Goal: Transaction & Acquisition: Register for event/course

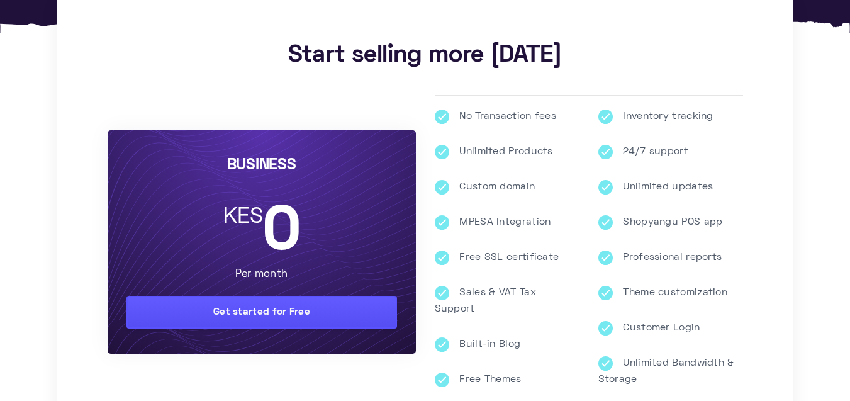
scroll to position [295, 0]
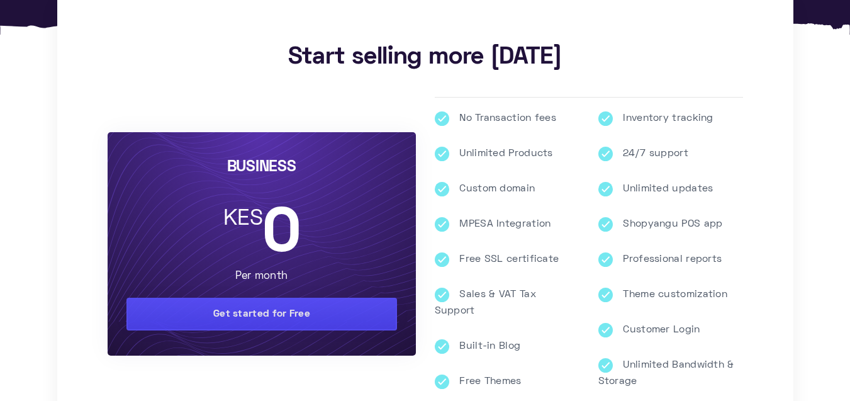
click at [278, 328] on link "Get started for Free" at bounding box center [262, 314] width 271 height 33
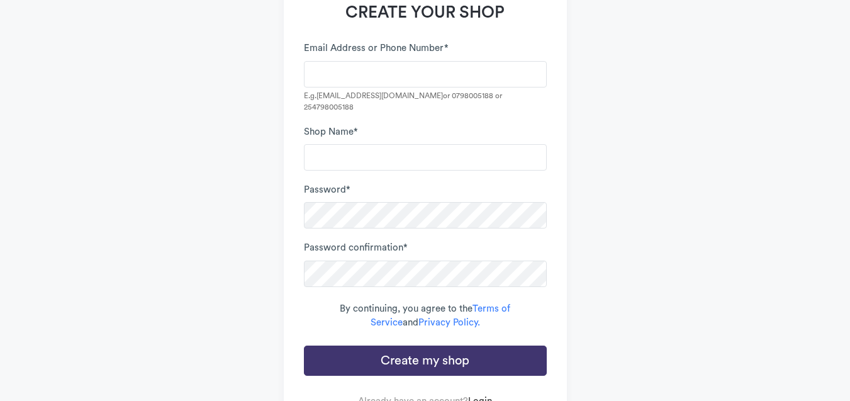
scroll to position [127, 0]
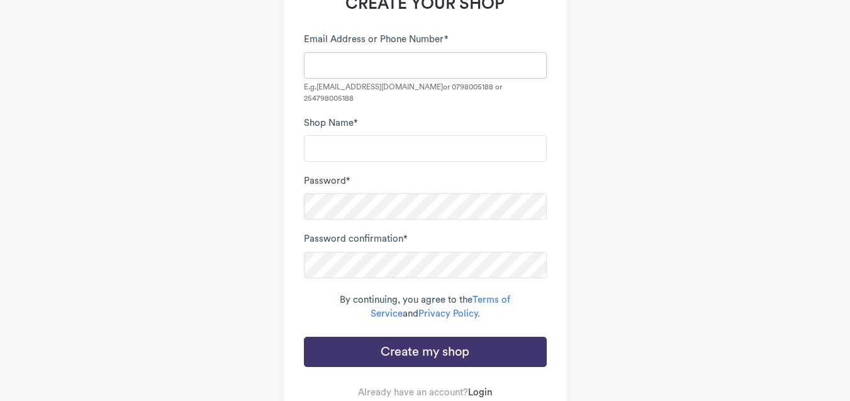
click at [366, 62] on input "Email Address or Phone Number *" at bounding box center [425, 65] width 243 height 26
type input "J"
type input "[EMAIL_ADDRESS][DOMAIN_NAME]"
click at [368, 135] on input "Shop Name *" at bounding box center [425, 148] width 243 height 26
type input "John Ezra Thrifts"
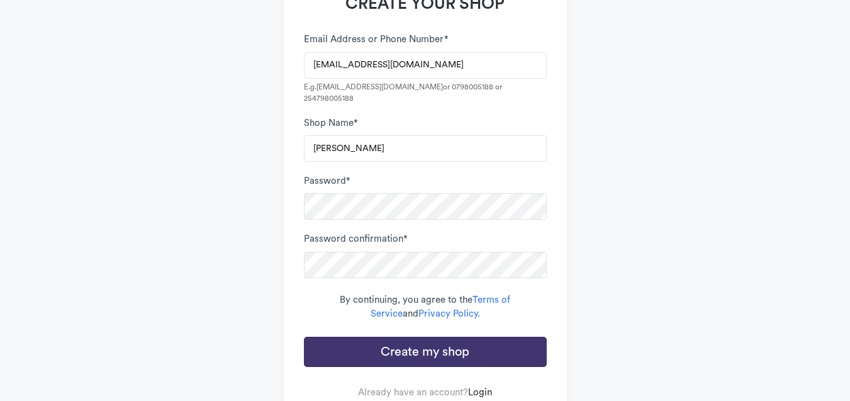
click at [308, 293] on div "By continuing, you agree to the Terms of Service and Privacy Policy." at bounding box center [425, 307] width 243 height 28
click at [456, 340] on button "Create my shop" at bounding box center [425, 352] width 243 height 30
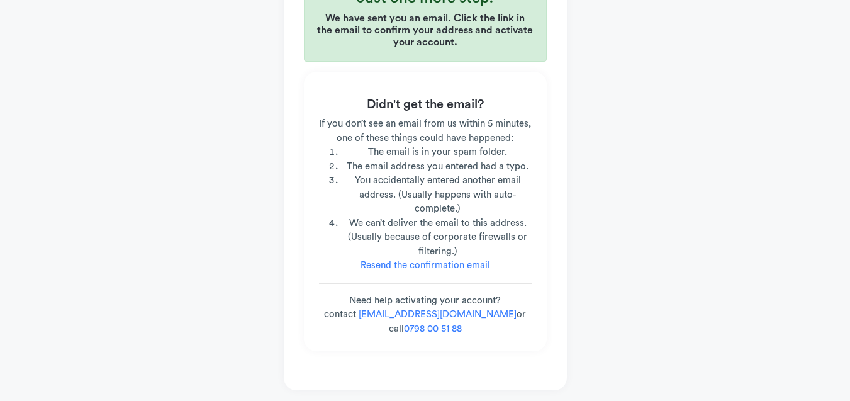
scroll to position [148, 0]
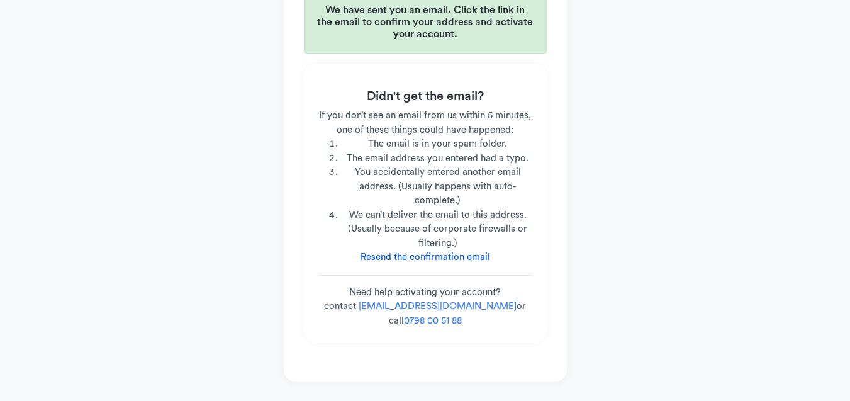
click at [444, 256] on link "Resend the confirmation email" at bounding box center [426, 256] width 130 height 9
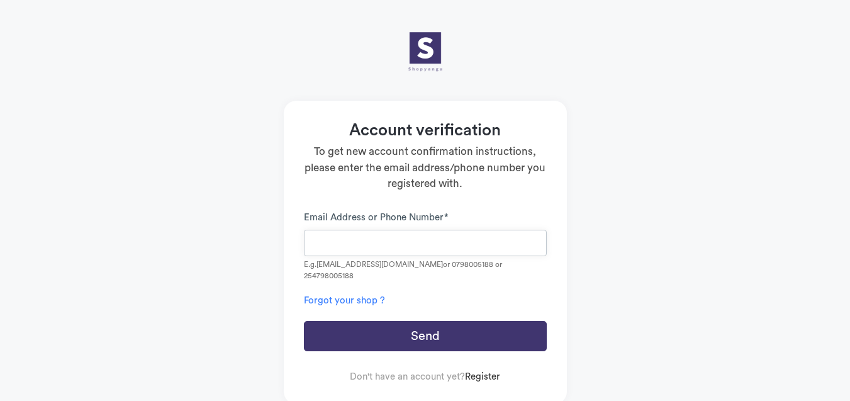
click at [412, 246] on input "Email Address or Phone Number *" at bounding box center [425, 243] width 243 height 26
type input "[EMAIL_ADDRESS][DOMAIN_NAME]"
click at [410, 322] on button "Send" at bounding box center [425, 336] width 243 height 30
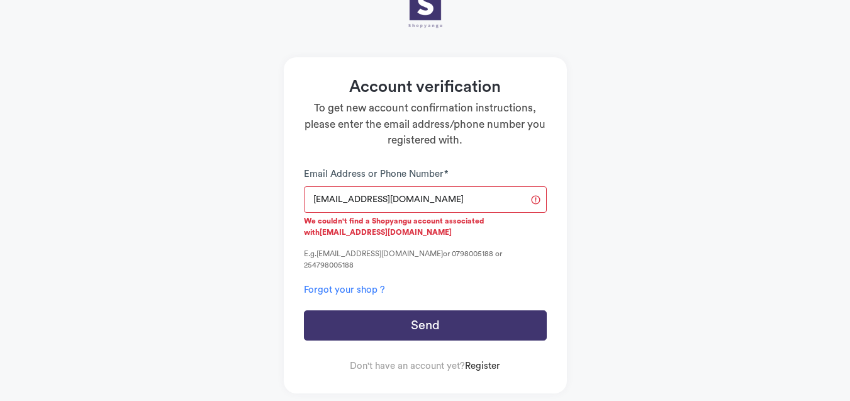
scroll to position [9, 0]
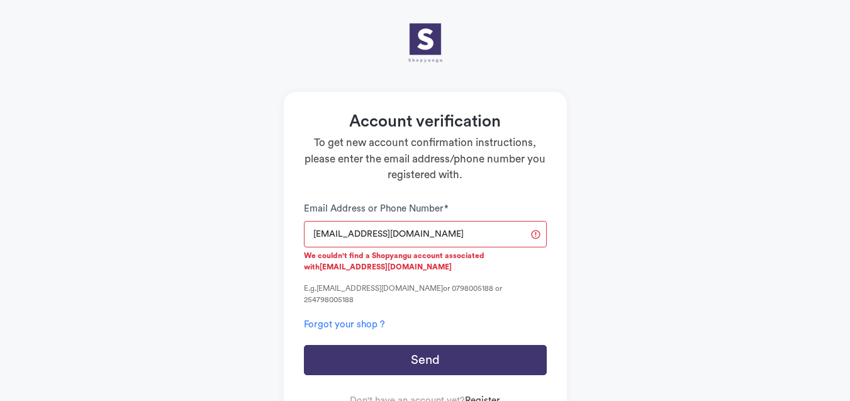
click at [484, 396] on link "Register" at bounding box center [482, 400] width 35 height 9
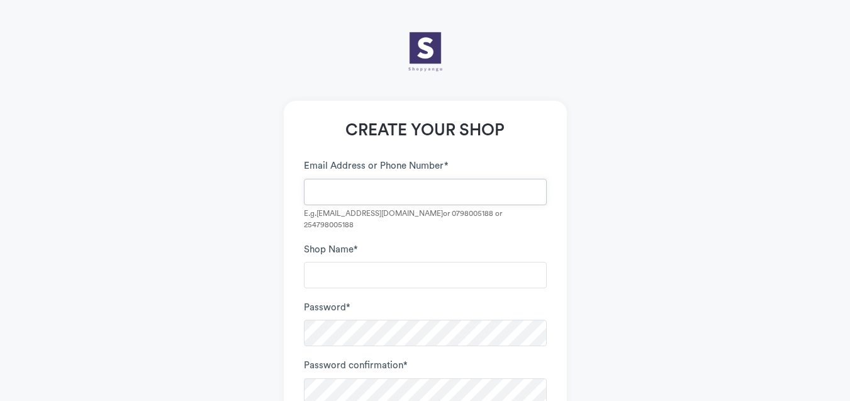
type input "[EMAIL_ADDRESS][DOMAIN_NAME]"
click at [352, 263] on input "Shop Name *" at bounding box center [425, 275] width 243 height 26
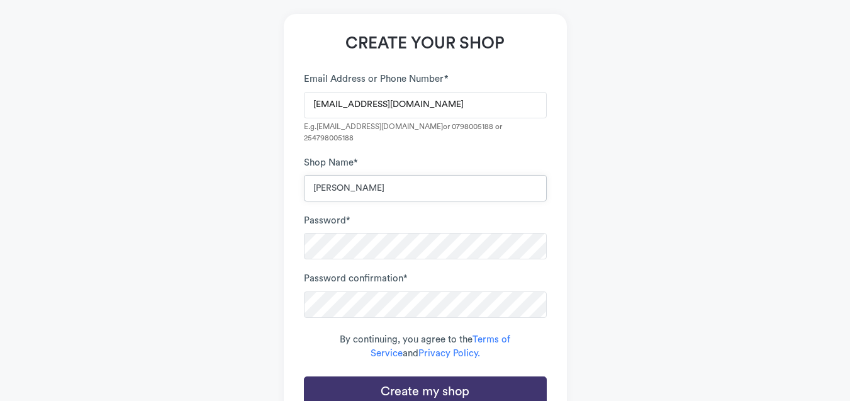
scroll to position [89, 0]
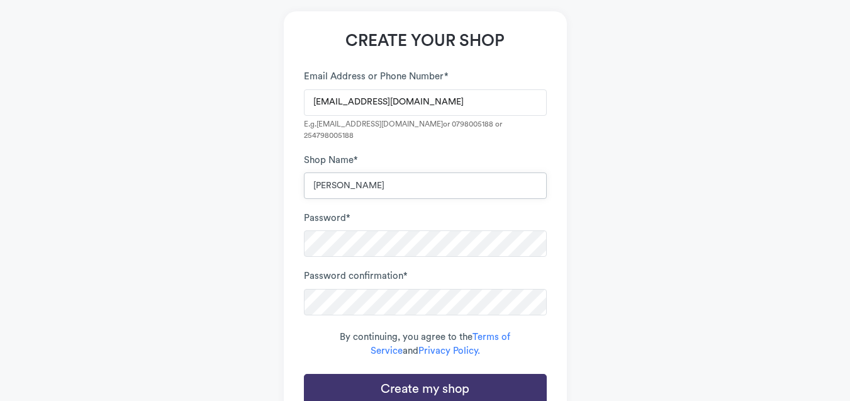
type input "[EMAIL_ADDRESS][DOMAIN_NAME]"
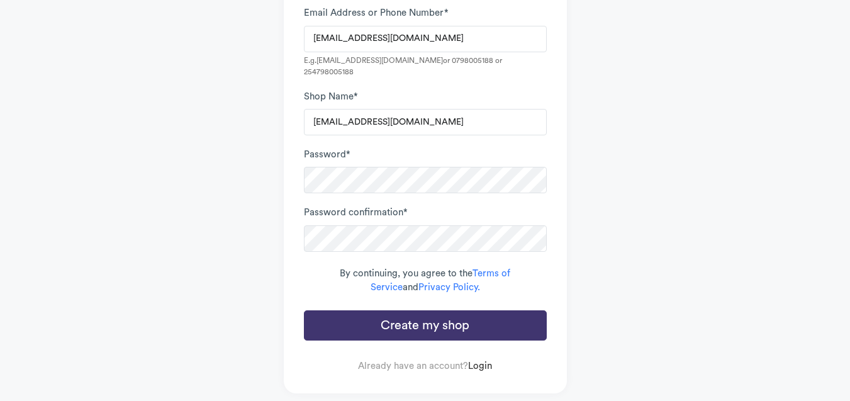
click at [432, 321] on button "Create my shop" at bounding box center [425, 325] width 243 height 30
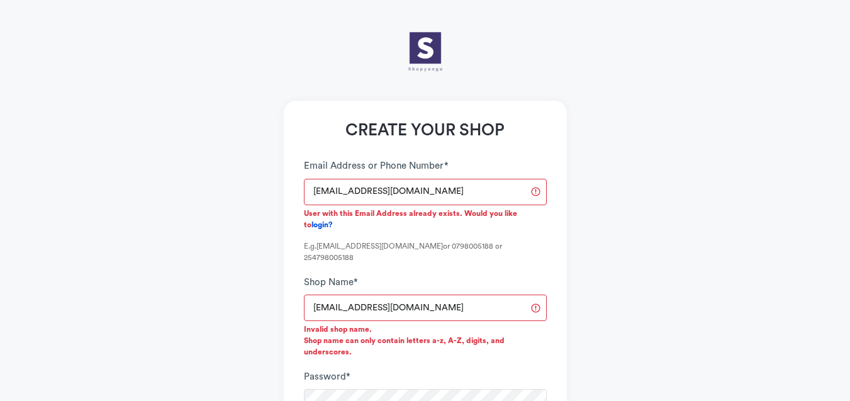
click at [332, 221] on link "login?" at bounding box center [322, 225] width 21 height 8
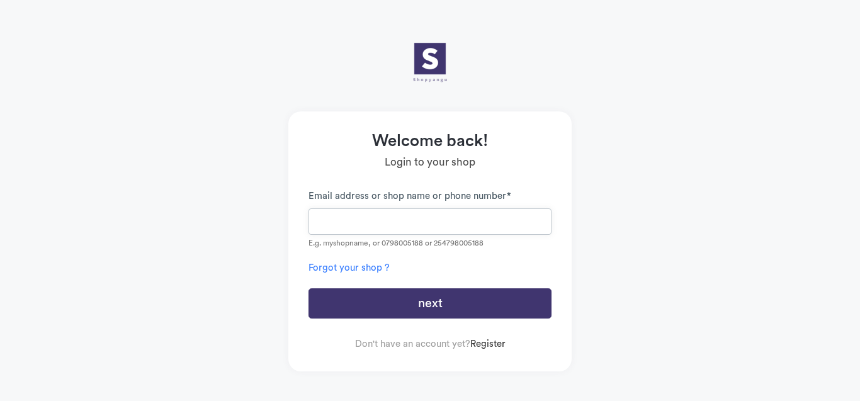
click at [427, 217] on input "Email address or shop name or phone number *" at bounding box center [429, 221] width 243 height 26
type input "[EMAIL_ADDRESS][DOMAIN_NAME]"
click at [407, 298] on button "next" at bounding box center [429, 303] width 243 height 30
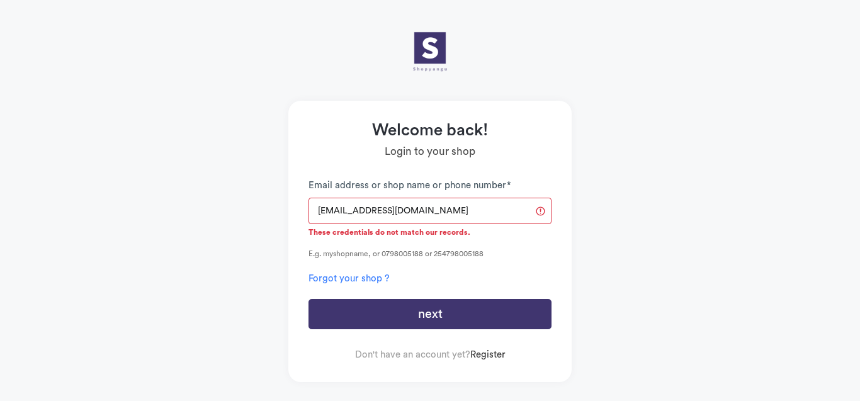
click at [417, 242] on div "[EMAIL_ADDRESS][DOMAIN_NAME] These credentials do not match our records. E.g. m…" at bounding box center [429, 229] width 243 height 62
click at [395, 254] on small "E.g. myshopname, or 0798005188 or 254798005188" at bounding box center [429, 253] width 243 height 11
drag, startPoint x: 441, startPoint y: 210, endPoint x: 279, endPoint y: 201, distance: 161.4
click at [278, 200] on div "Welcome back! Login to your shop leave this field blank to prove your humanity …" at bounding box center [430, 200] width 718 height 363
click at [498, 348] on div "Don't have an account yet? Register" at bounding box center [429, 355] width 243 height 14
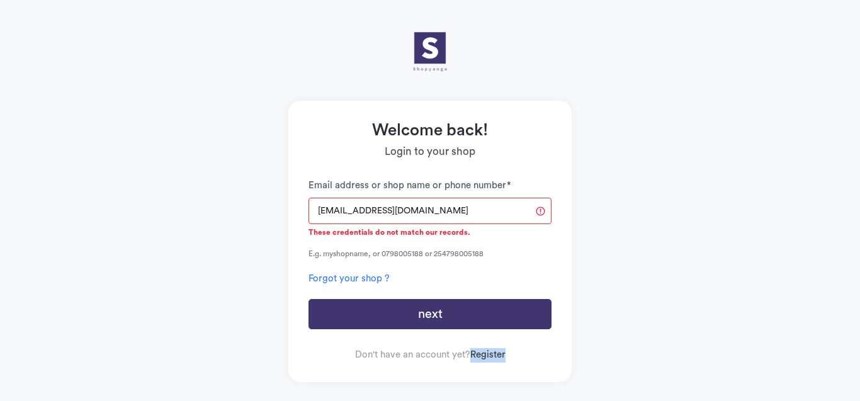
click at [498, 348] on div "Don't have an account yet? Register" at bounding box center [429, 355] width 243 height 14
click at [492, 348] on div "Don't have an account yet? Register" at bounding box center [429, 355] width 243 height 14
click at [490, 347] on form "leave this field blank to prove your humanity Email address or shop name or pho…" at bounding box center [429, 270] width 243 height 183
